Goal: Information Seeking & Learning: Find specific fact

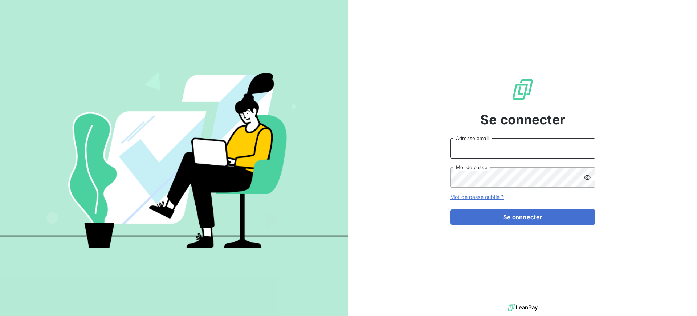
click at [461, 144] on input "Adresse email" at bounding box center [522, 148] width 145 height 20
type input "[PERSON_NAME][EMAIL_ADDRESS][DOMAIN_NAME]"
click at [504, 190] on form "[PERSON_NAME][EMAIL_ADDRESS][DOMAIN_NAME] Adresse email Mot de passe Mot de pas…" at bounding box center [522, 181] width 145 height 86
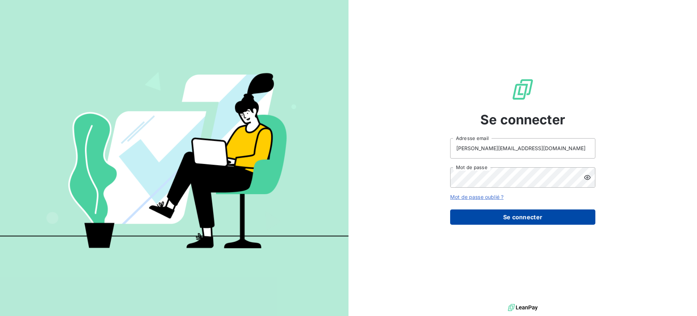
click at [532, 215] on button "Se connecter" at bounding box center [522, 216] width 145 height 15
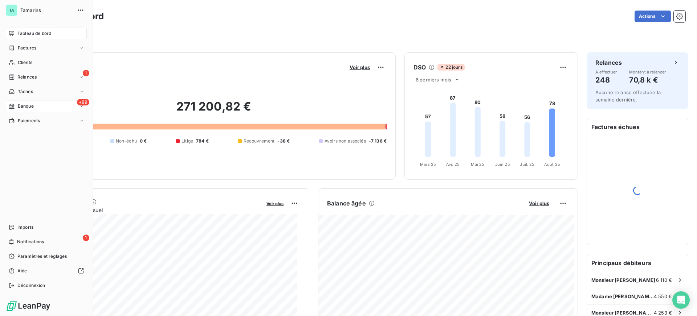
click at [25, 106] on span "Banque" at bounding box center [26, 106] width 16 height 7
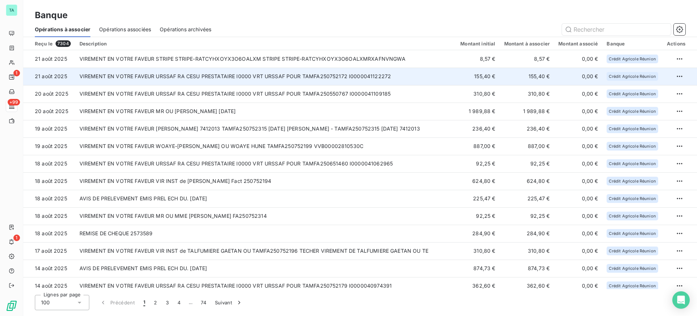
click at [379, 79] on td "VIREMENT EN VOTRE FAVEUR URSSAF RA CESU PRESTATAIRE I0000 VRT URSSAF POUR TAMFA…" at bounding box center [265, 76] width 381 height 17
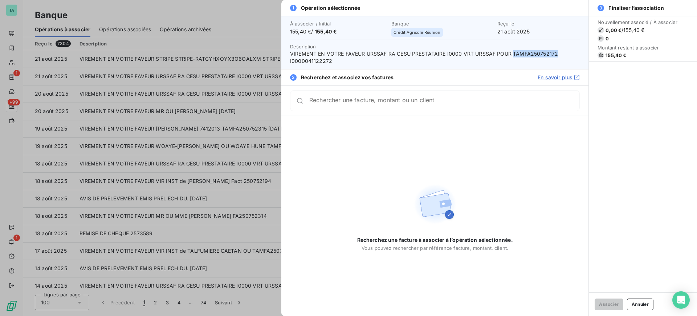
drag, startPoint x: 556, startPoint y: 53, endPoint x: 513, endPoint y: 53, distance: 42.9
click at [513, 53] on span "VIREMENT EN VOTRE FAVEUR URSSAF RA CESU PRESTATAIRE I0000 VRT URSSAF POUR TAMFA…" at bounding box center [435, 57] width 290 height 15
copy span "TAMFA250752172"
click at [642, 303] on button "Annuler" at bounding box center [640, 304] width 27 height 12
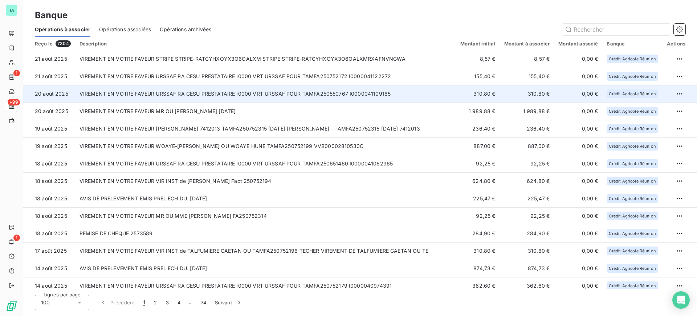
click at [358, 96] on td "VIREMENT EN VOTRE FAVEUR URSSAF RA CESU PRESTATAIRE I0000 VRT URSSAF POUR TAMFA…" at bounding box center [265, 93] width 381 height 17
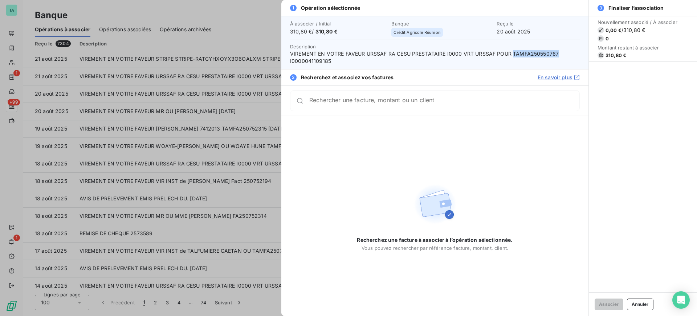
drag, startPoint x: 512, startPoint y: 53, endPoint x: 561, endPoint y: 56, distance: 48.4
click at [561, 56] on span "VIREMENT EN VOTRE FAVEUR URSSAF RA CESU PRESTATAIRE I0000 VRT URSSAF POUR TAMFA…" at bounding box center [435, 57] width 290 height 15
copy span "TAMFA250550767"
click at [638, 303] on button "Annuler" at bounding box center [640, 304] width 27 height 12
